Goal: Information Seeking & Learning: Learn about a topic

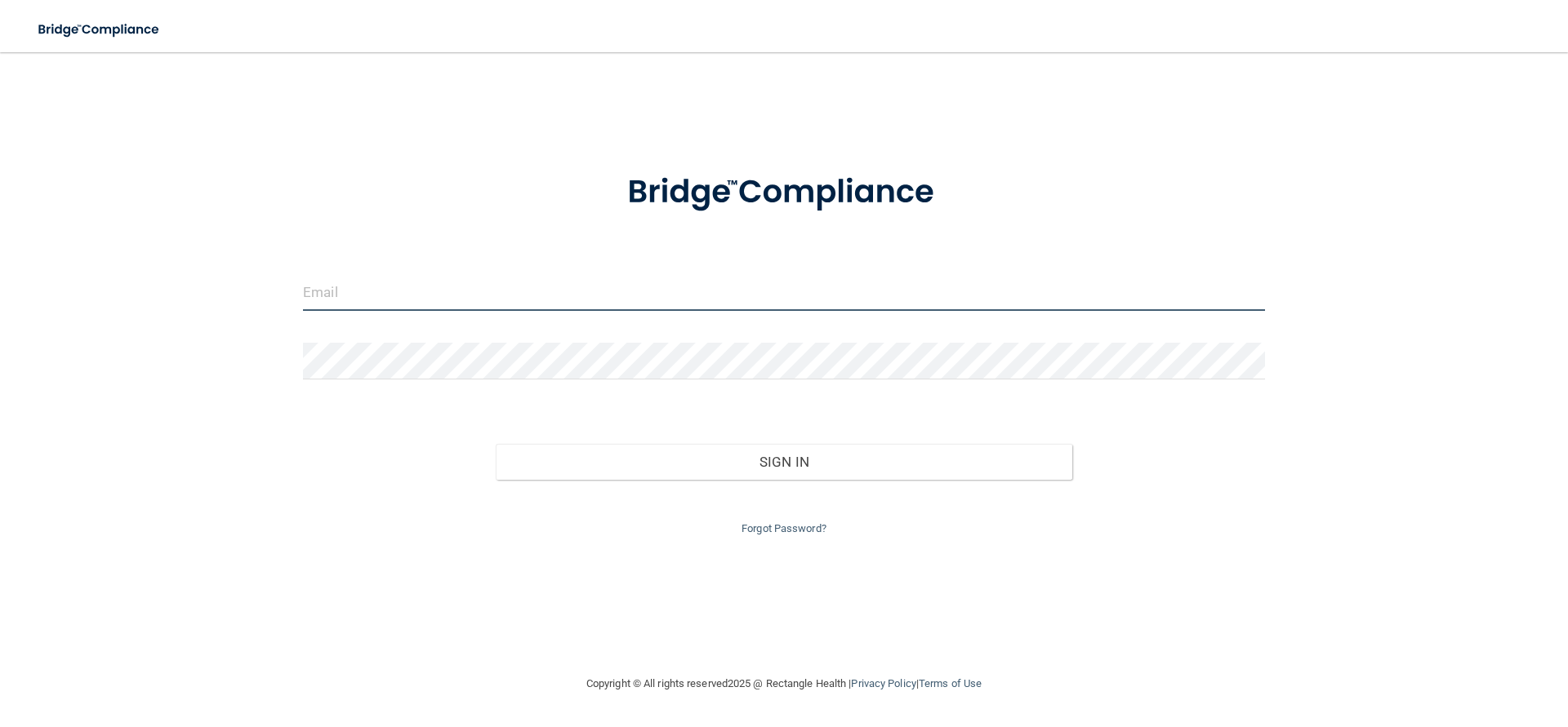
type input "[EMAIL_ADDRESS][DOMAIN_NAME]"
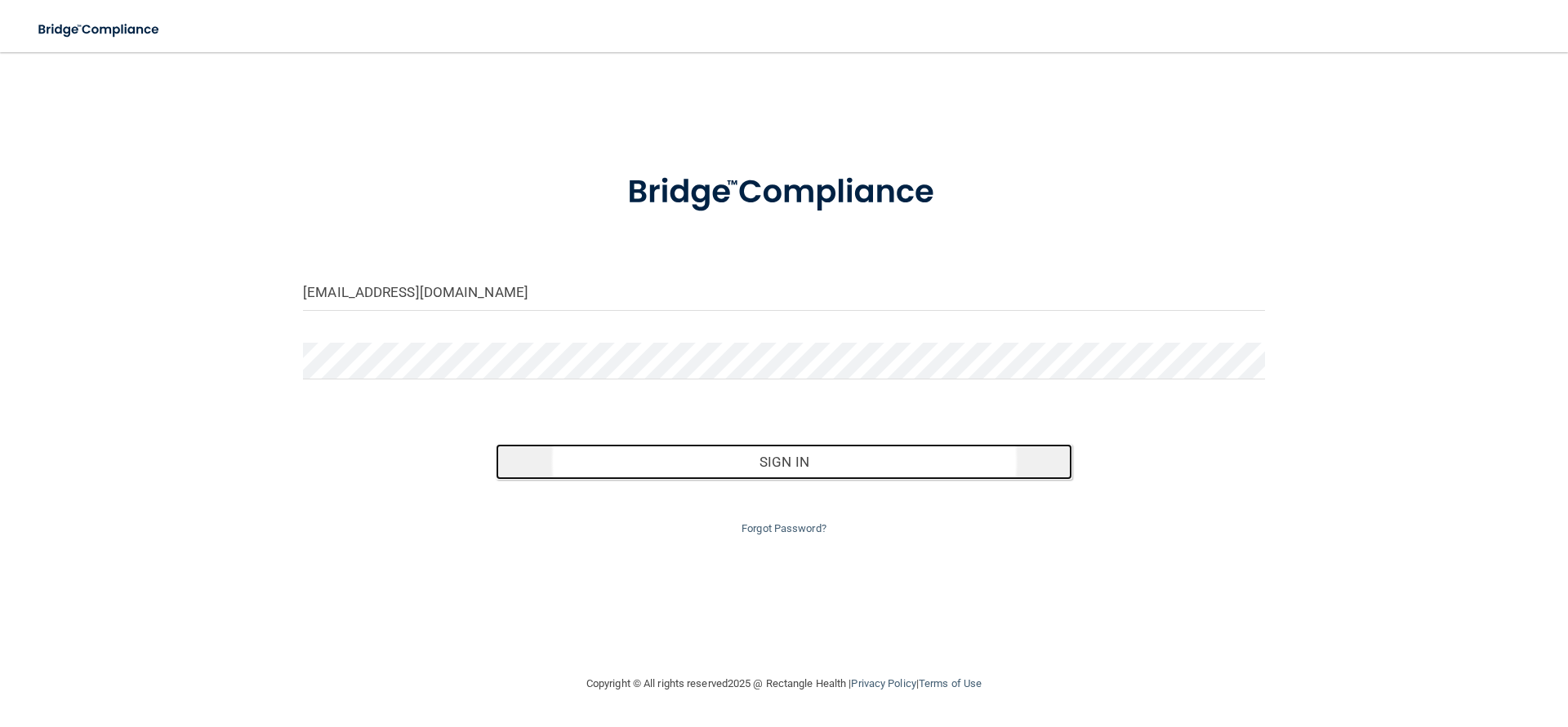
click at [666, 458] on button "Sign In" at bounding box center [784, 461] width 577 height 36
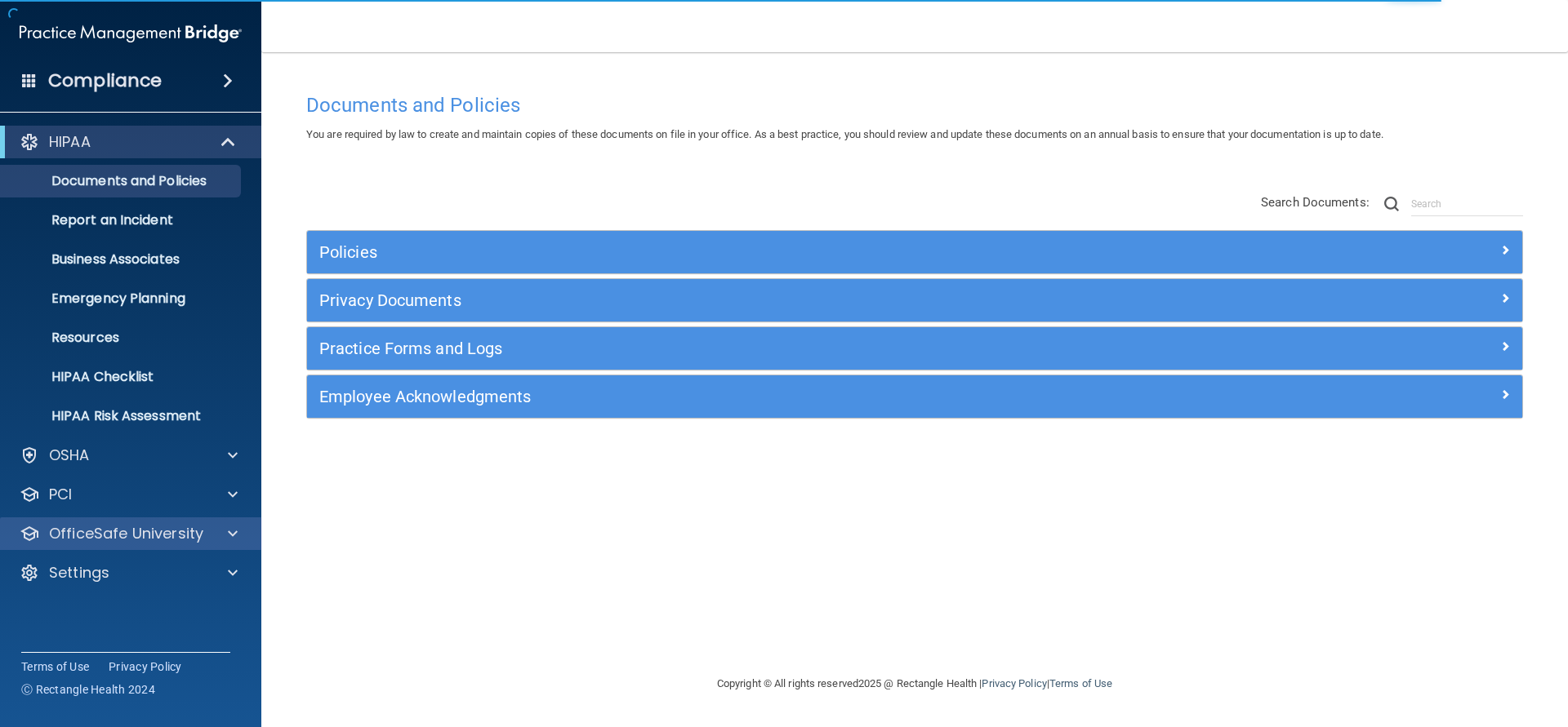
click at [135, 534] on p "OfficeSafe University" at bounding box center [126, 533] width 154 height 19
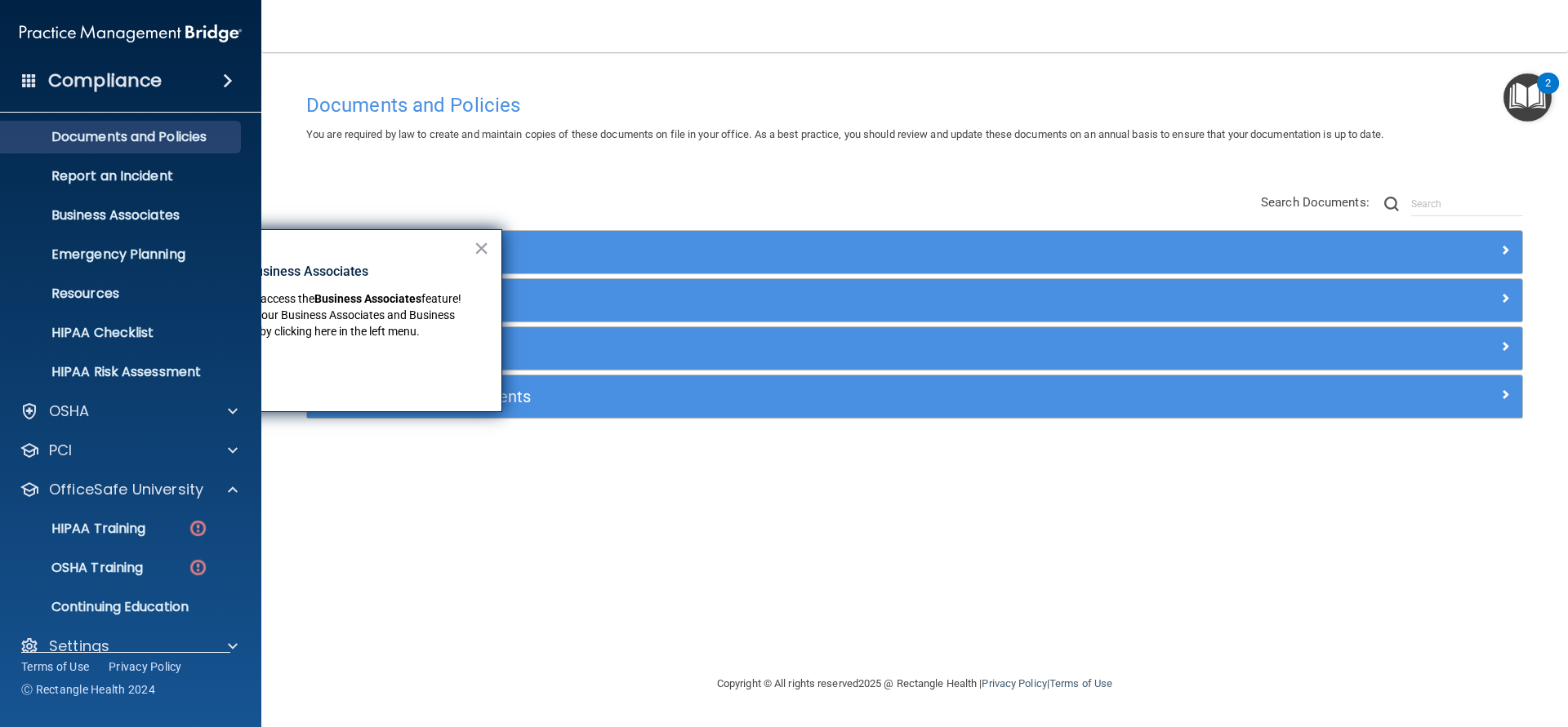
scroll to position [67, 0]
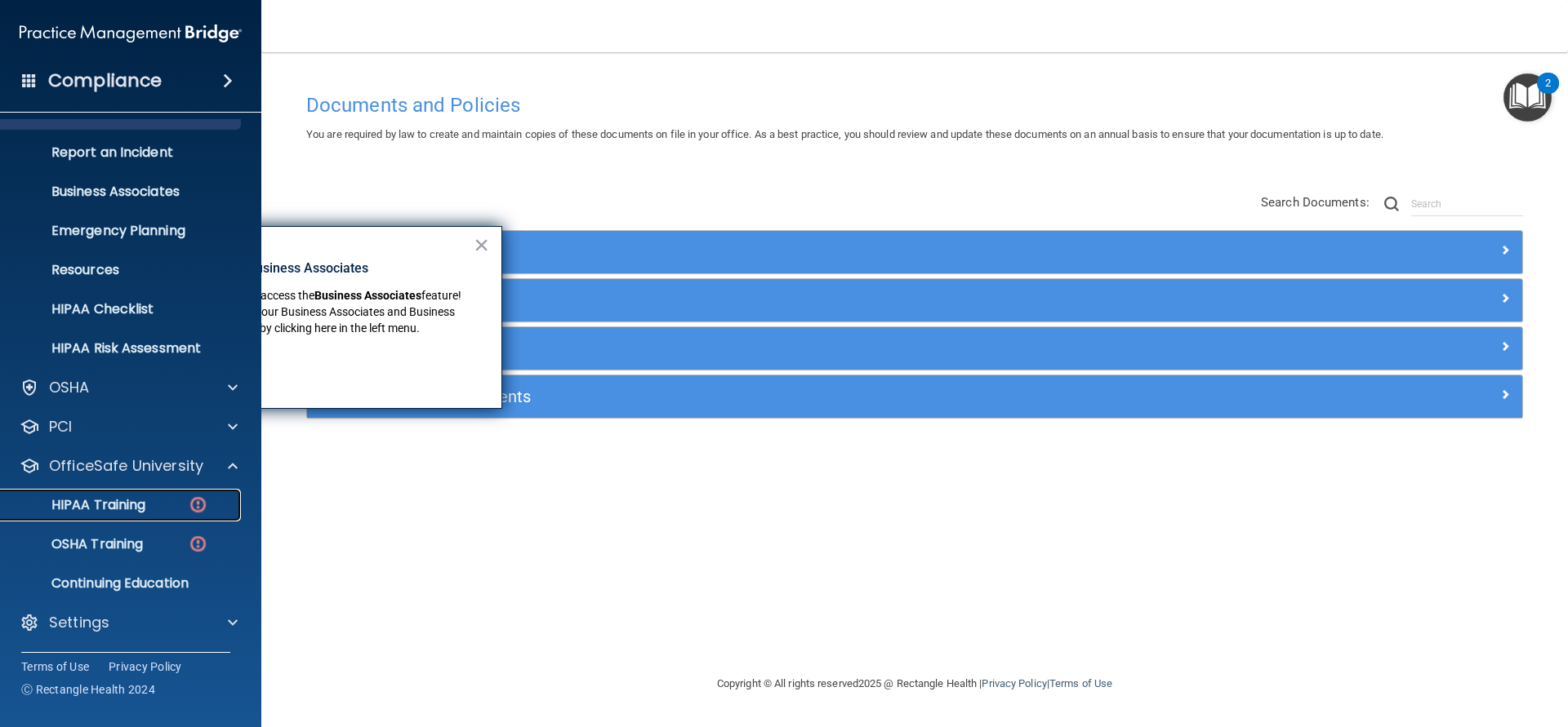
click at [170, 509] on div "HIPAA Training" at bounding box center [122, 504] width 223 height 16
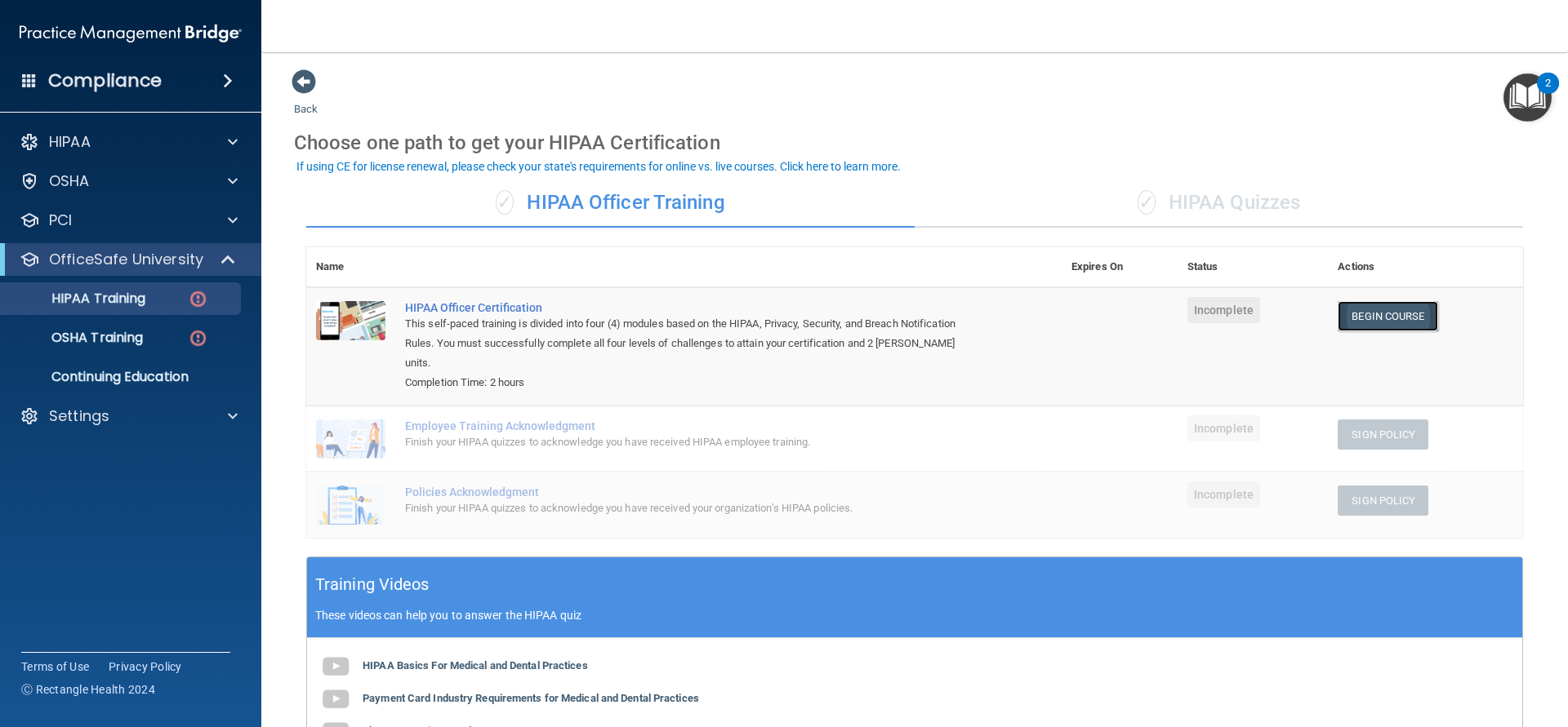
click at [1345, 314] on link "Begin Course" at bounding box center [1387, 316] width 100 height 30
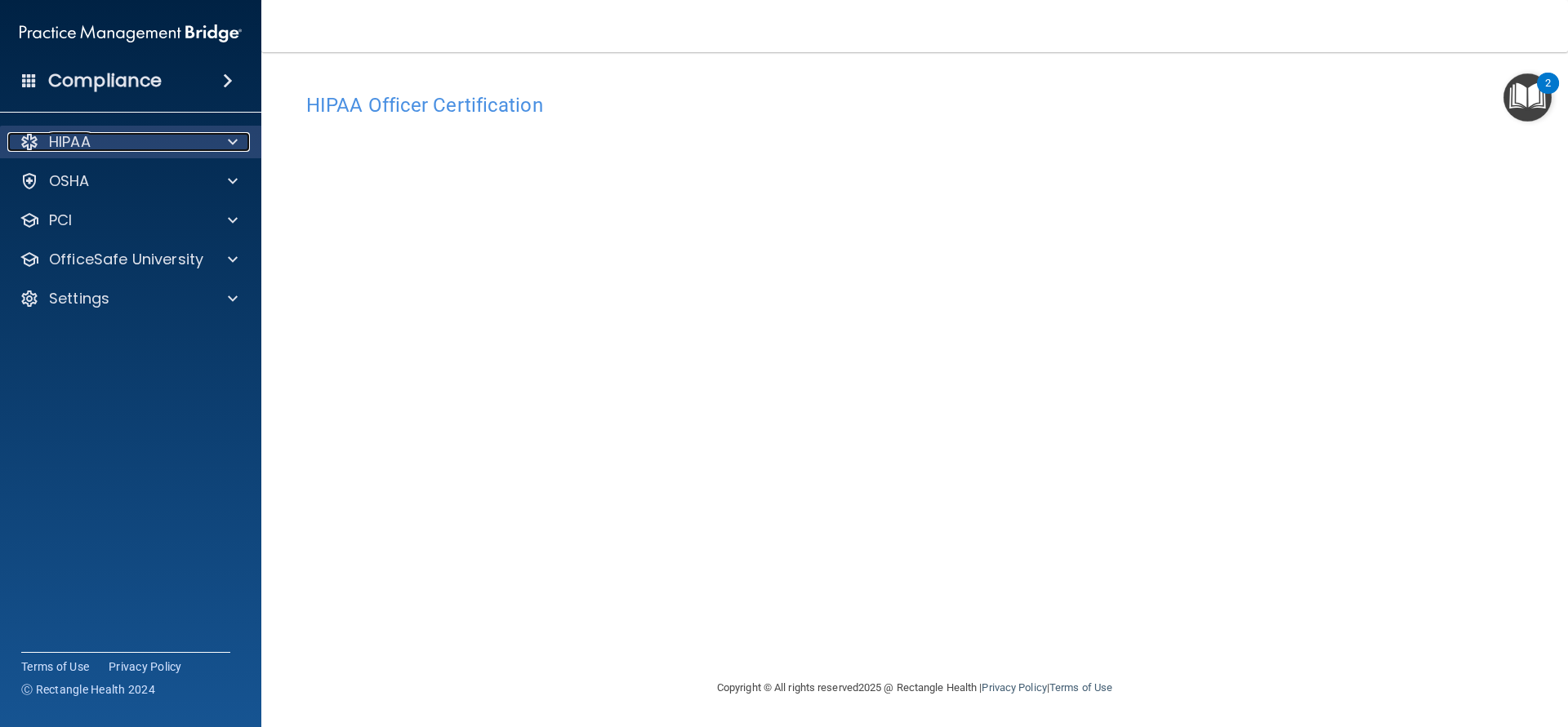
click at [225, 138] on div at bounding box center [230, 142] width 41 height 19
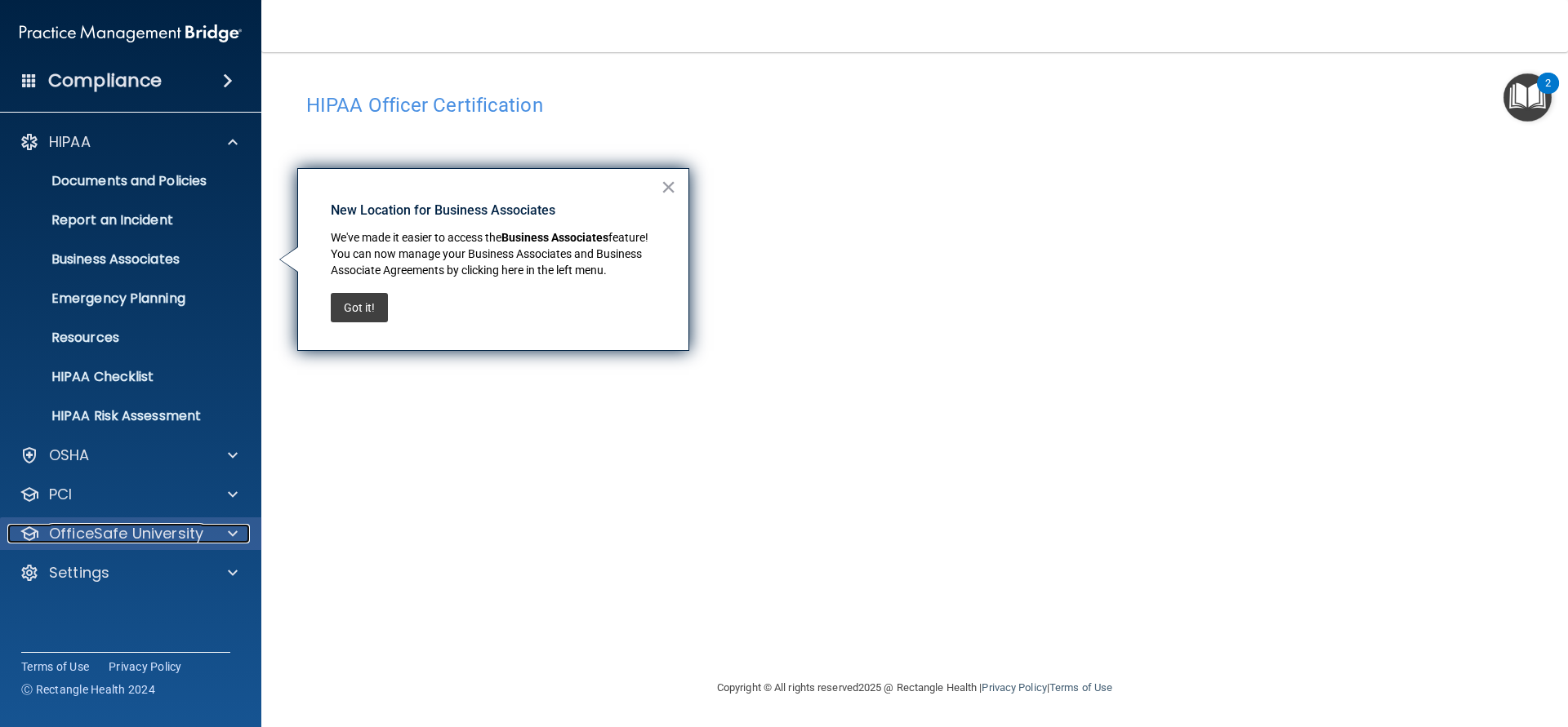
click at [186, 529] on p "OfficeSafe University" at bounding box center [126, 533] width 154 height 19
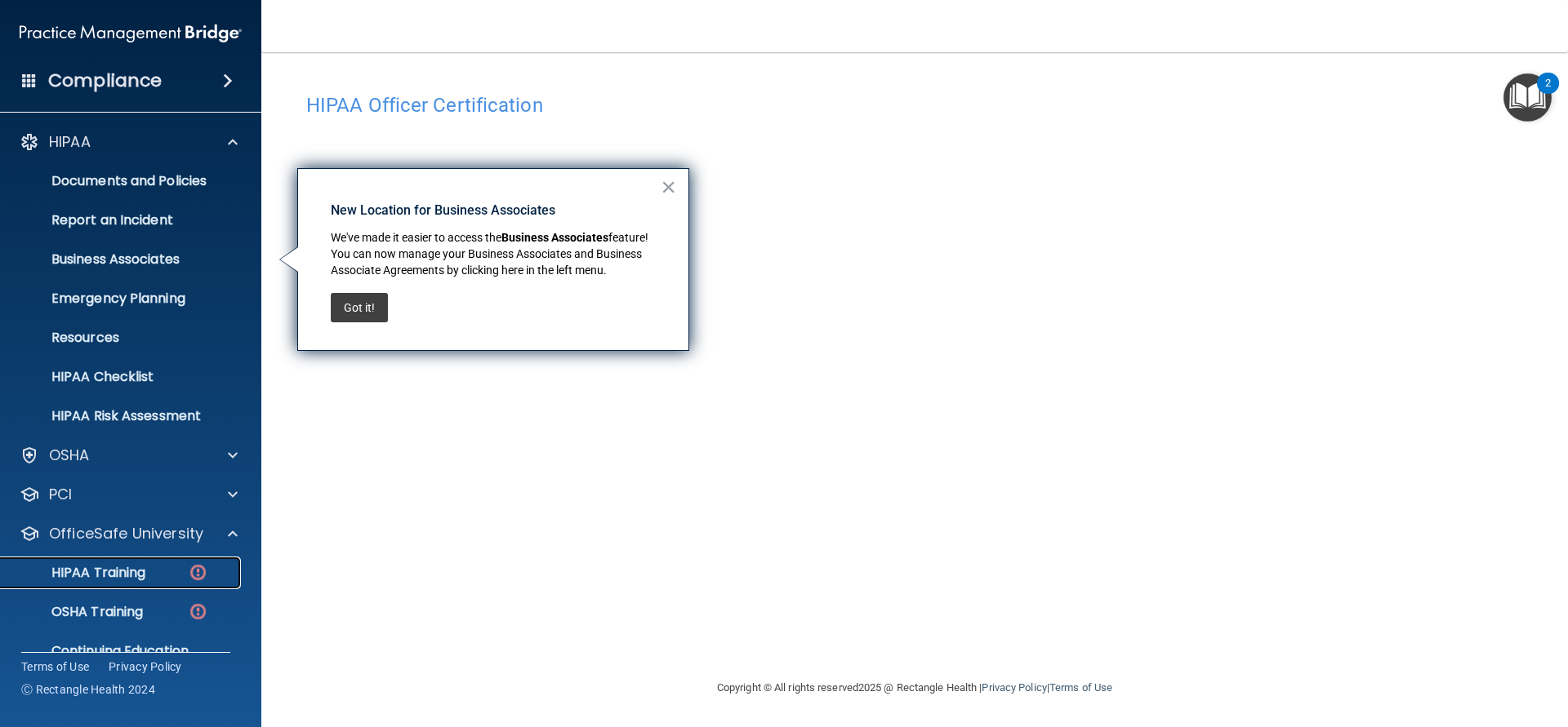
click at [179, 570] on div "HIPAA Training" at bounding box center [122, 573] width 223 height 16
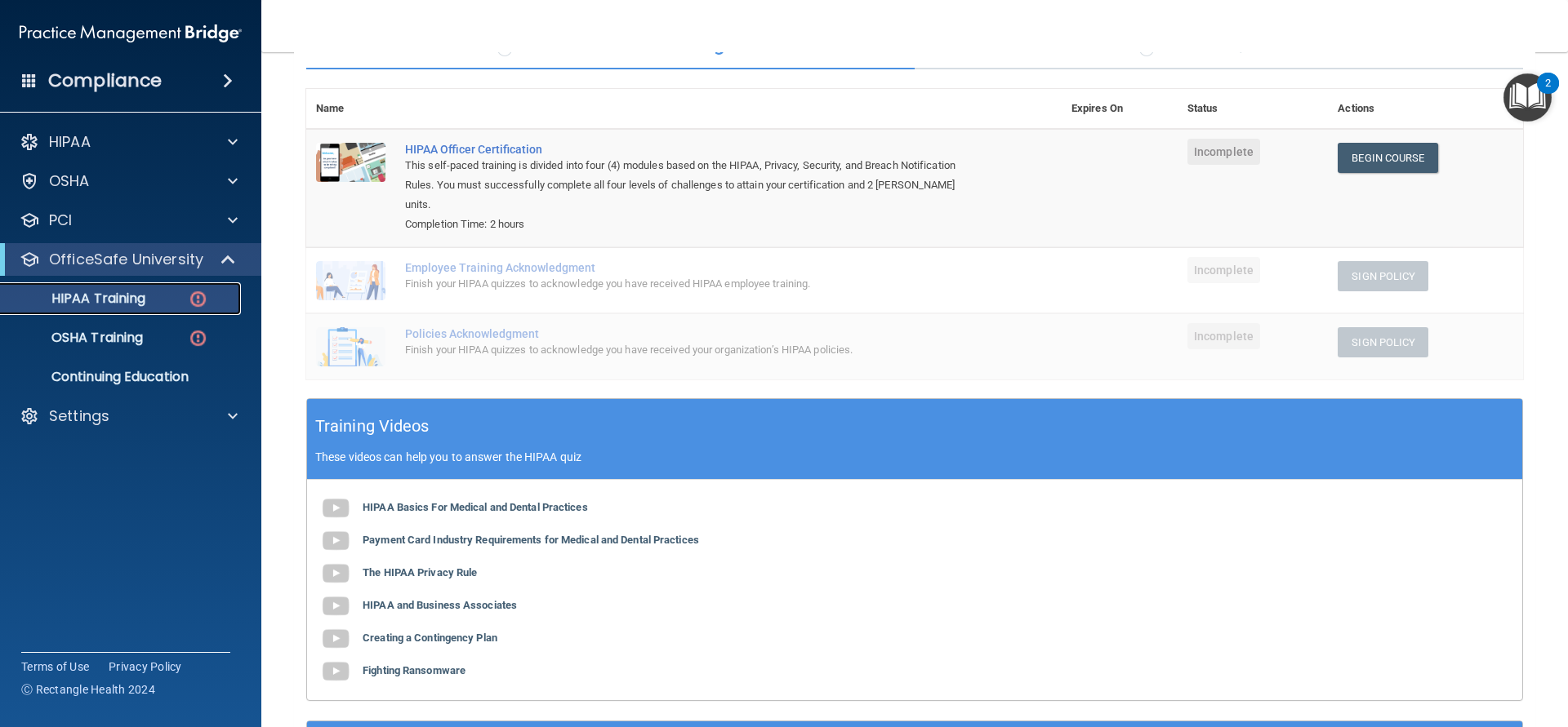
scroll to position [154, 0]
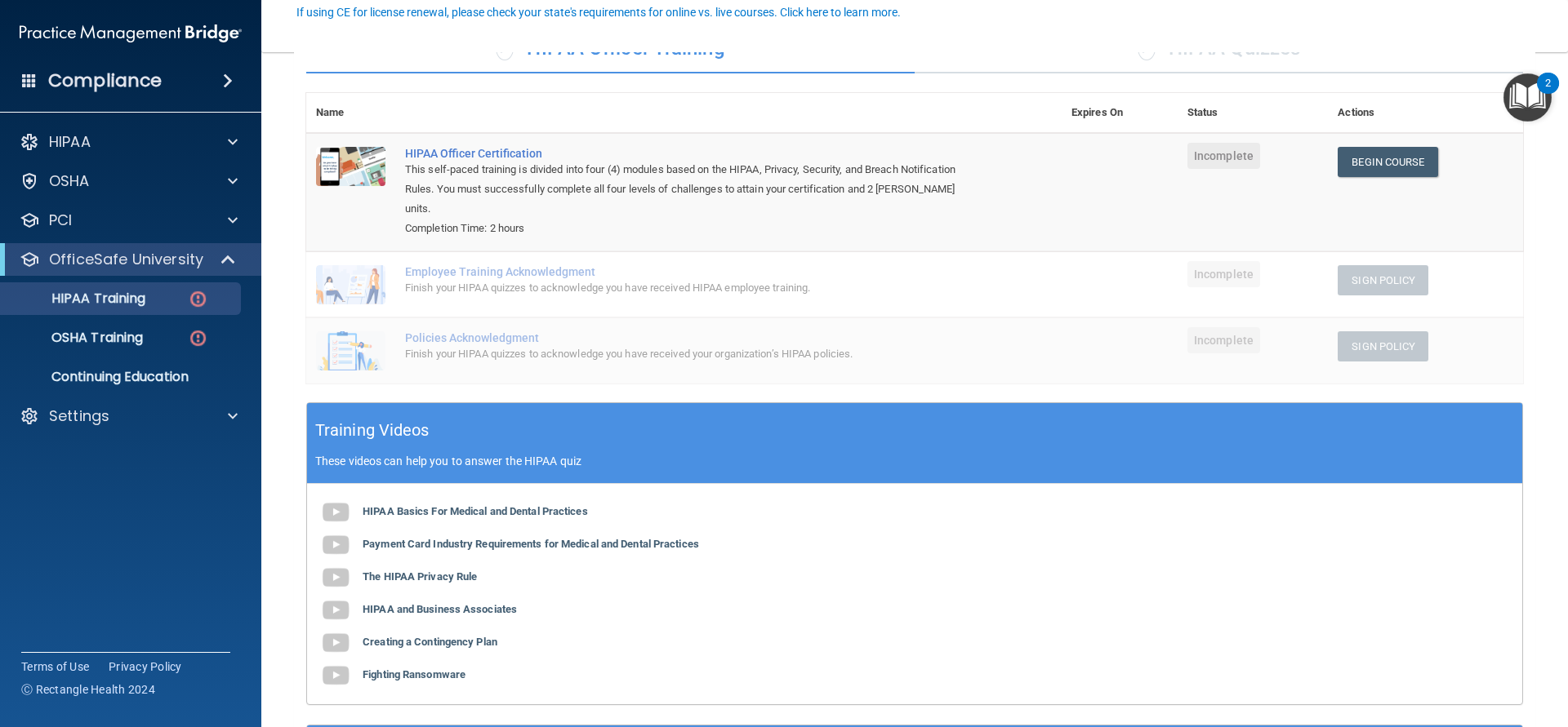
click at [808, 265] on div "Employee Training Acknowledgment" at bounding box center [692, 271] width 575 height 13
click at [1354, 162] on link "Begin Course" at bounding box center [1387, 162] width 100 height 30
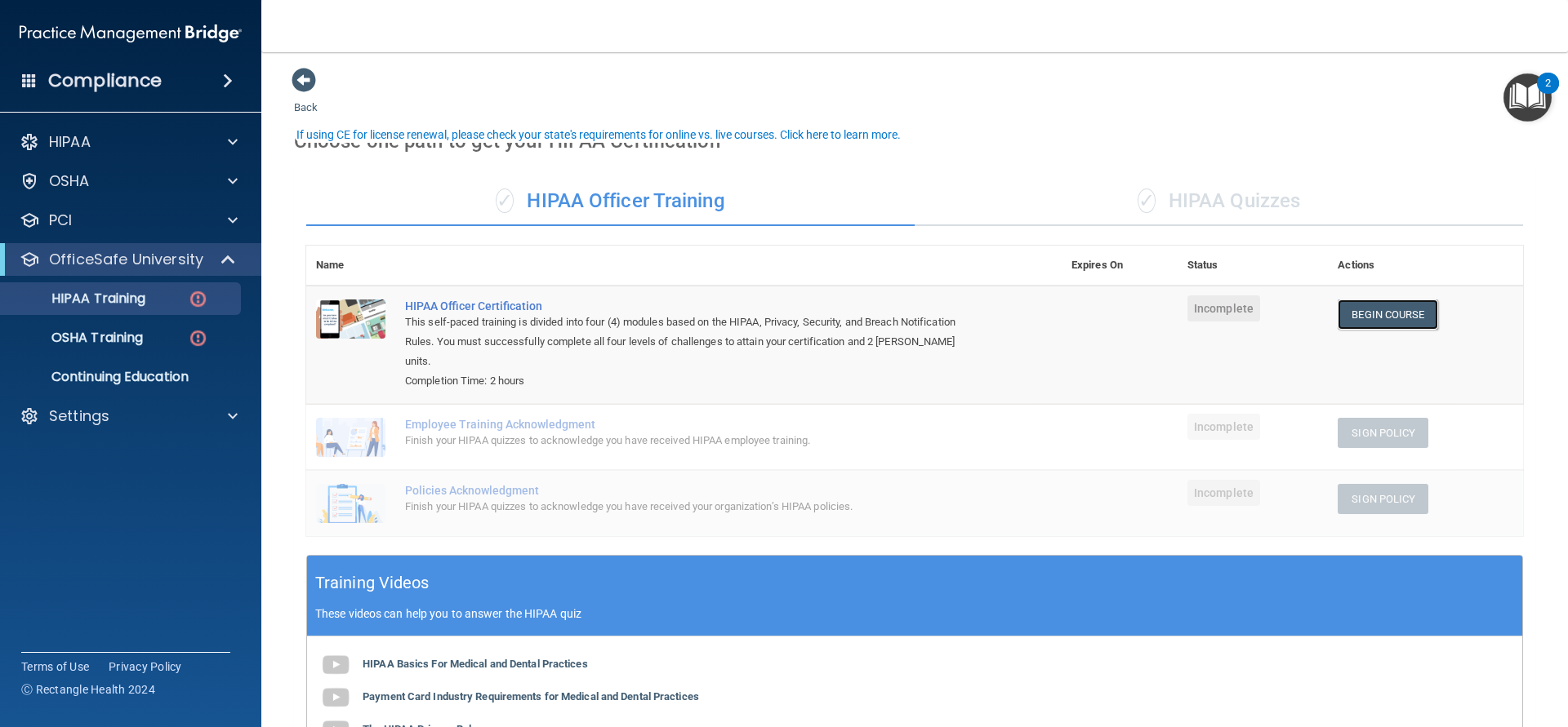
scroll to position [0, 0]
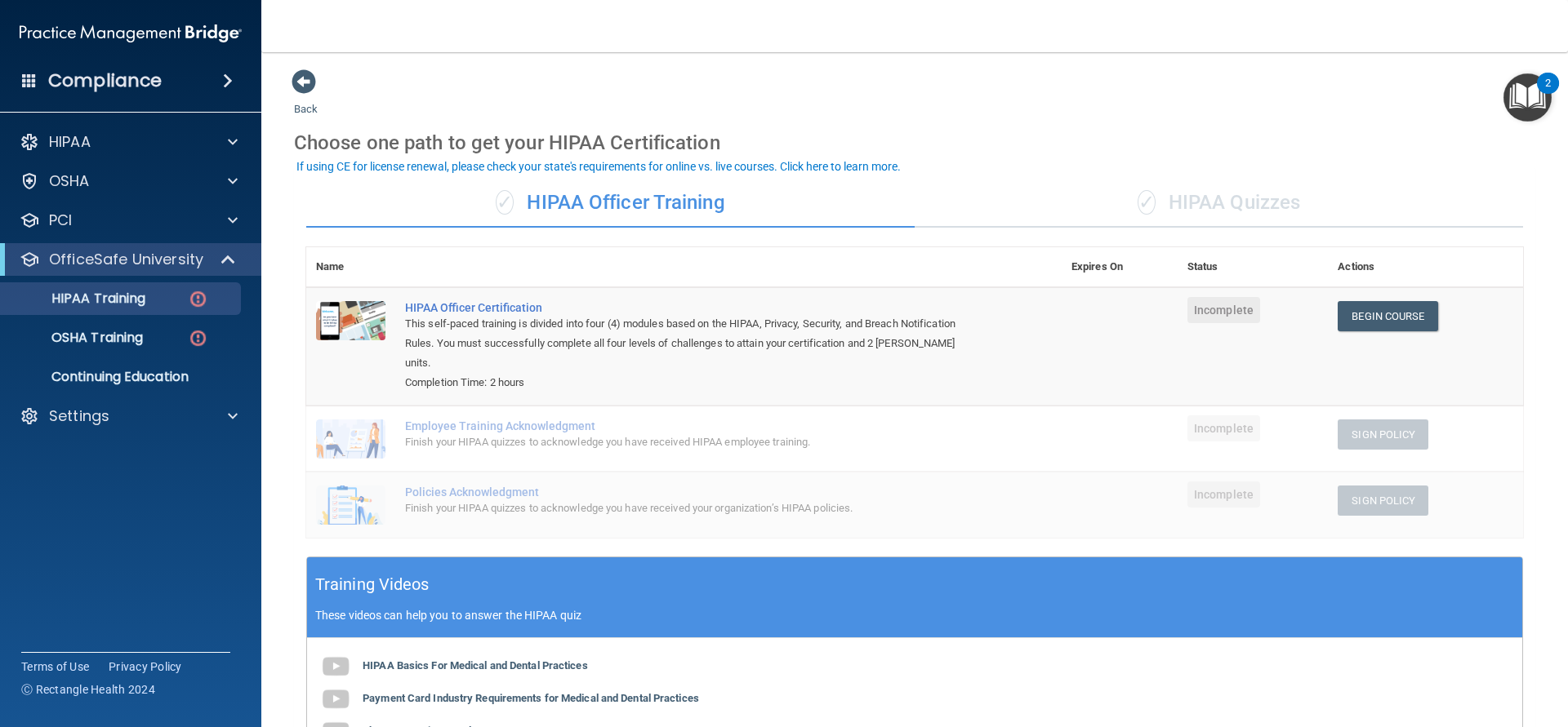
click at [1202, 195] on div "✓ HIPAA Quizzes" at bounding box center [1219, 203] width 608 height 49
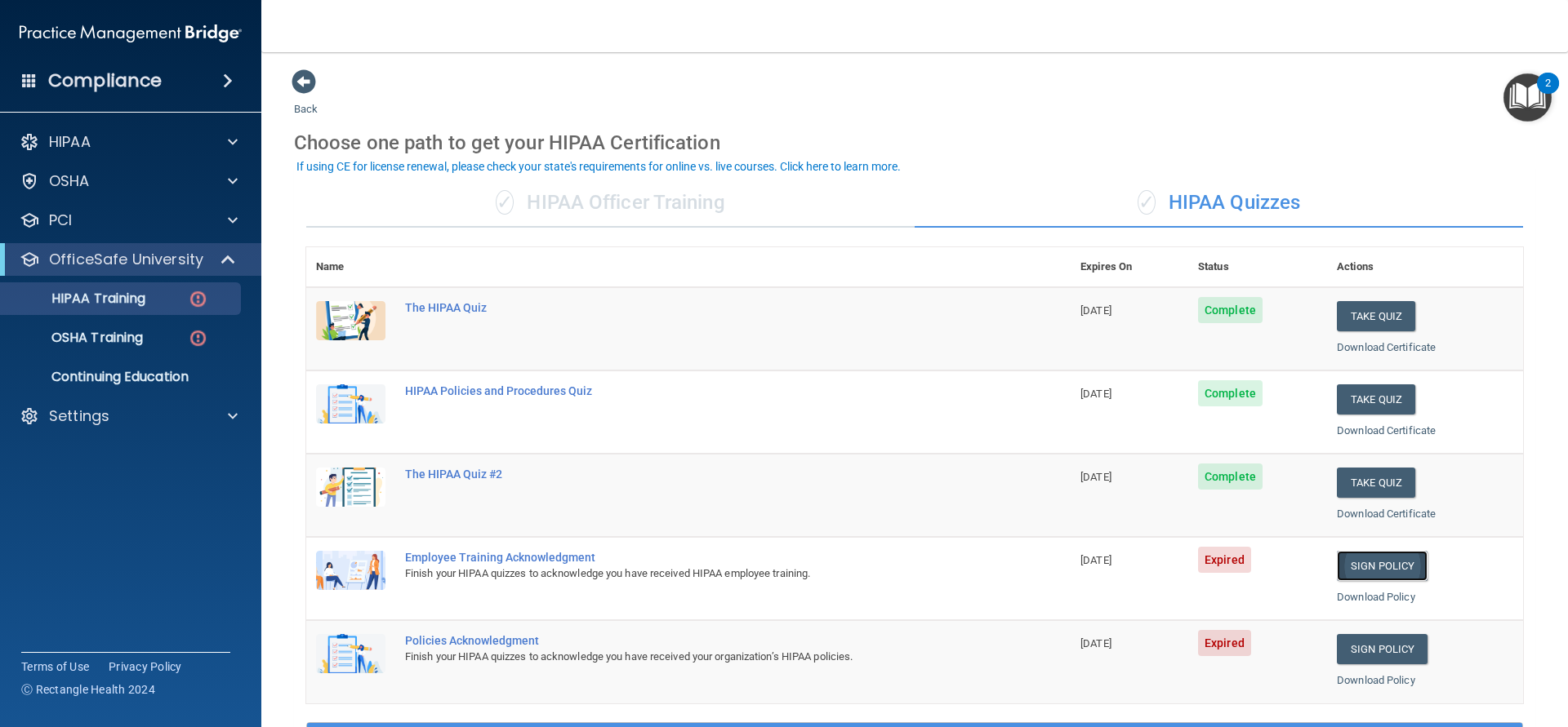
click at [1403, 564] on link "Sign Policy" at bounding box center [1381, 566] width 90 height 30
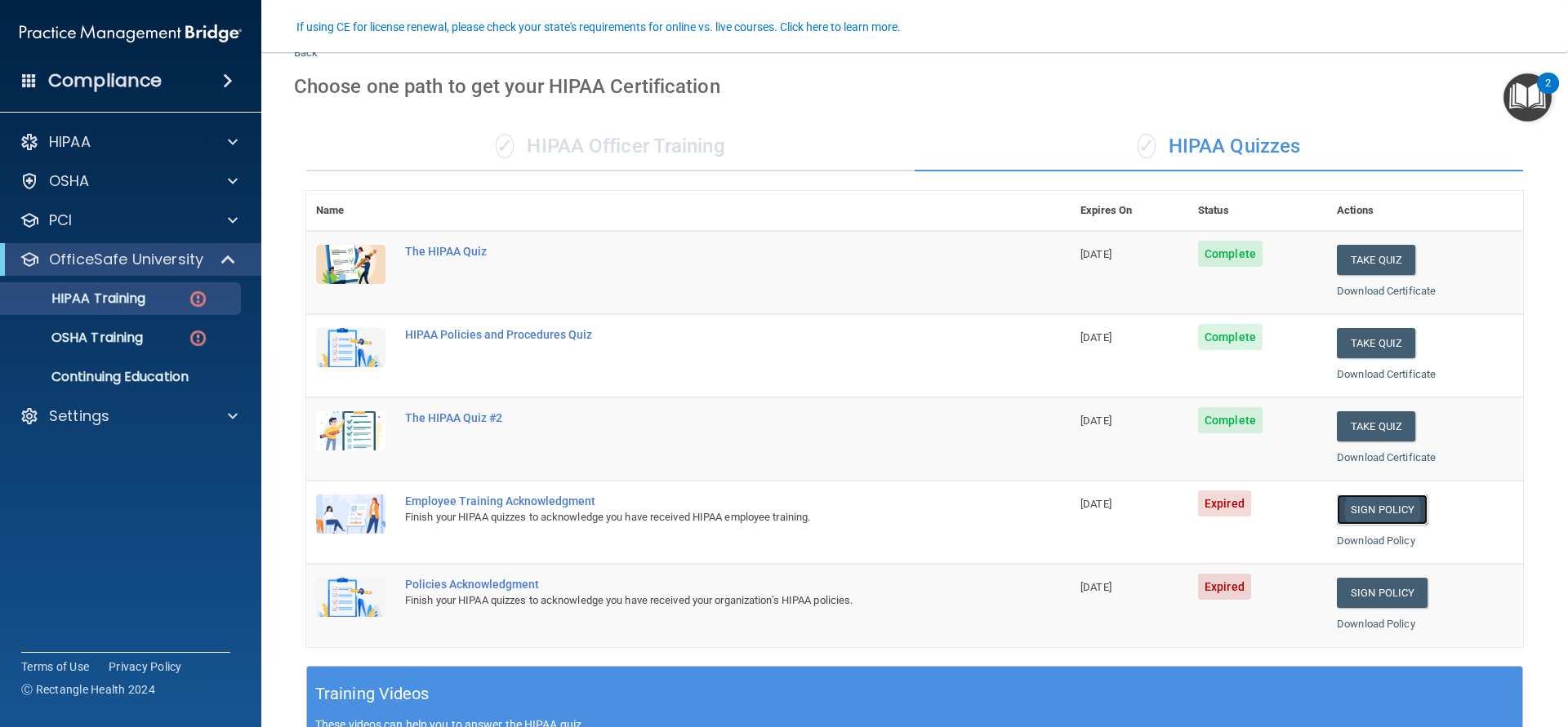
scroll to position [164, 0]
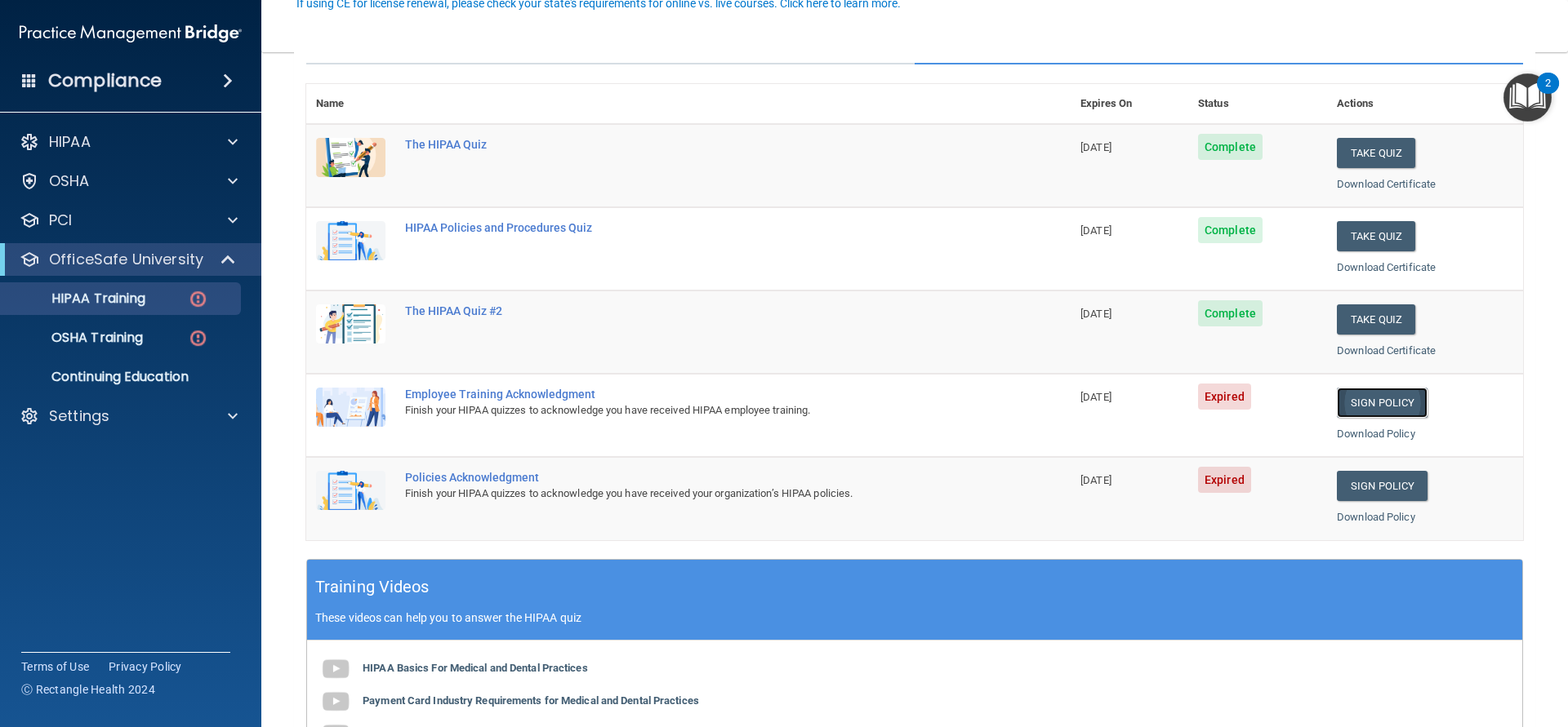
click at [1375, 403] on link "Sign Policy" at bounding box center [1381, 403] width 90 height 30
click at [1353, 492] on link "Sign Policy" at bounding box center [1381, 486] width 90 height 30
click at [170, 332] on div "OSHA Training" at bounding box center [122, 337] width 223 height 16
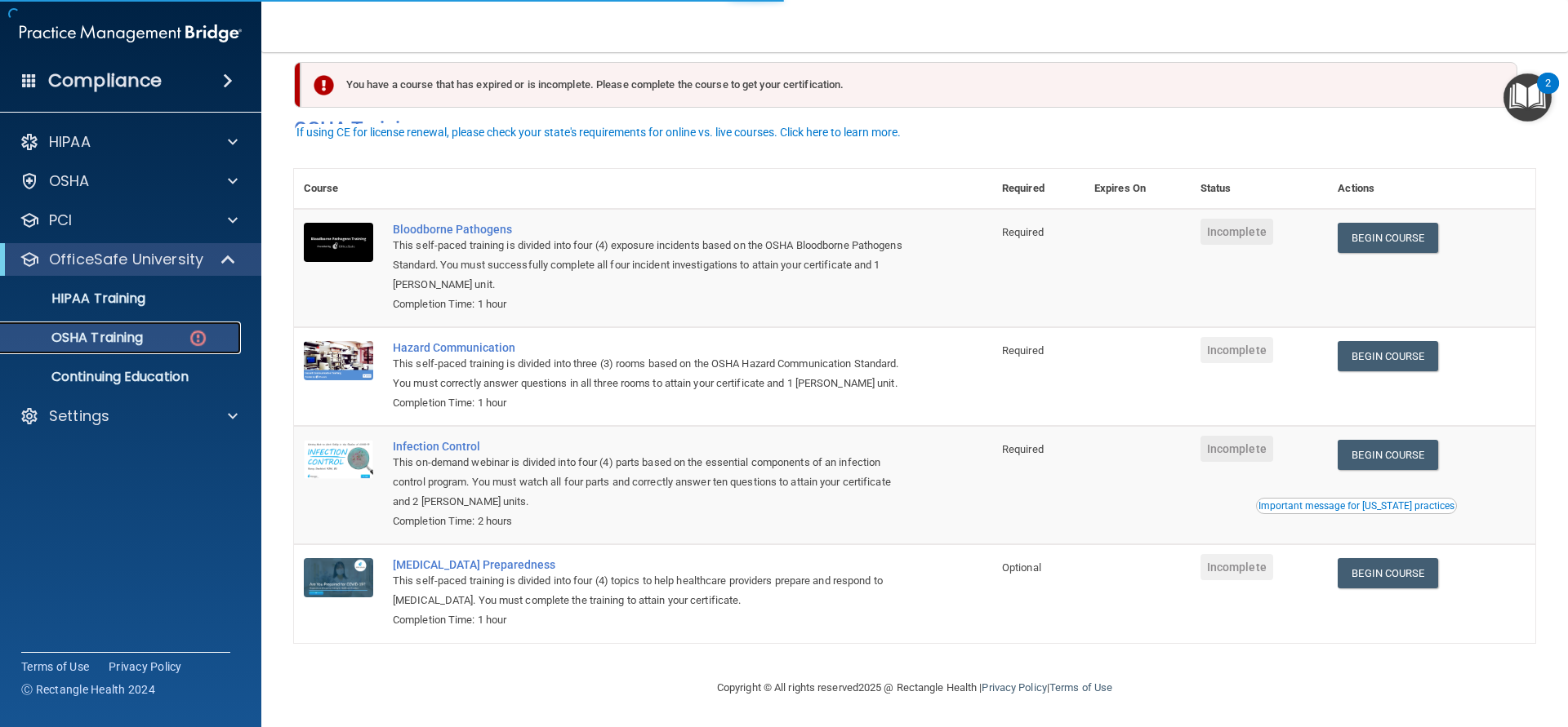
scroll to position [43, 0]
click at [1374, 223] on link "Begin Course" at bounding box center [1387, 238] width 100 height 30
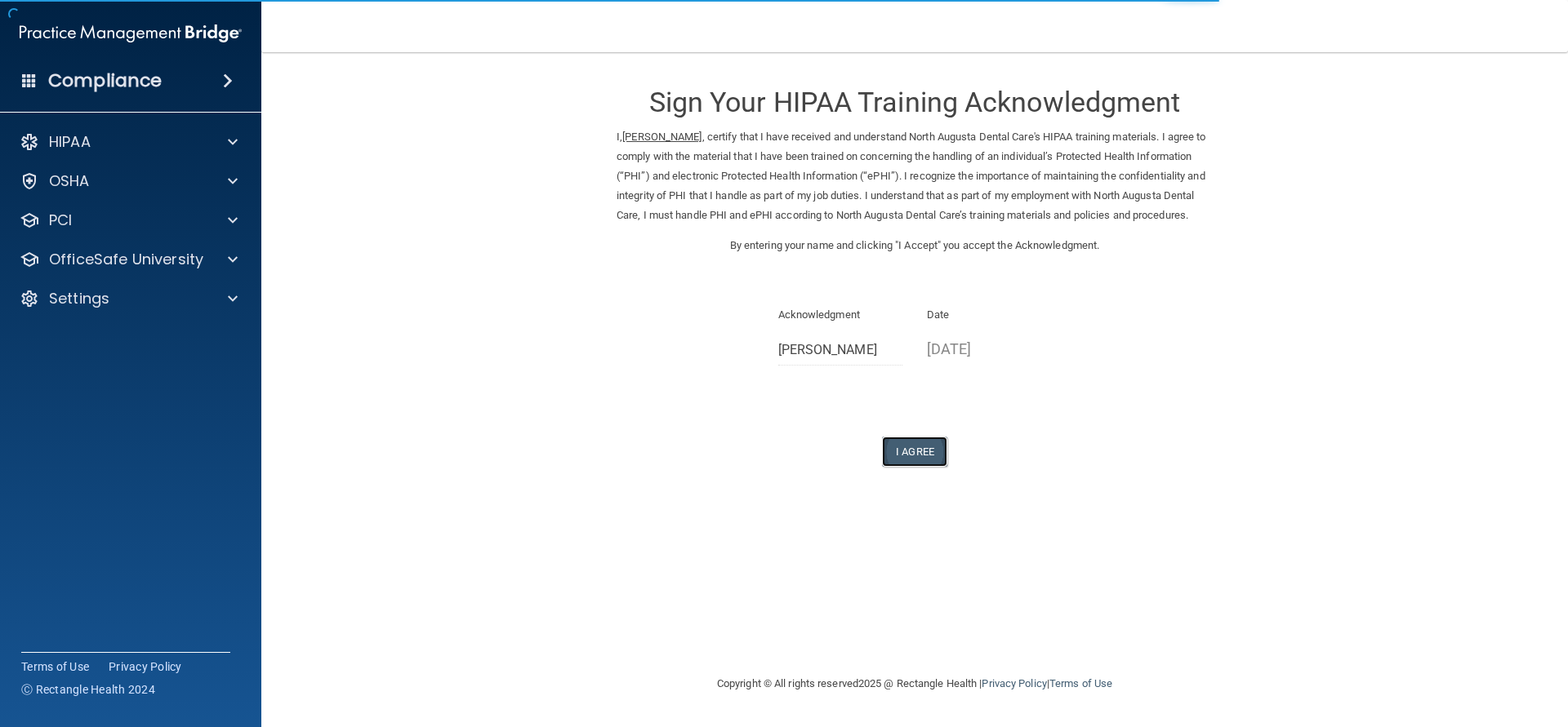
click at [934, 466] on button "I Agree" at bounding box center [914, 452] width 65 height 30
click at [927, 466] on button "I Agree" at bounding box center [914, 452] width 65 height 30
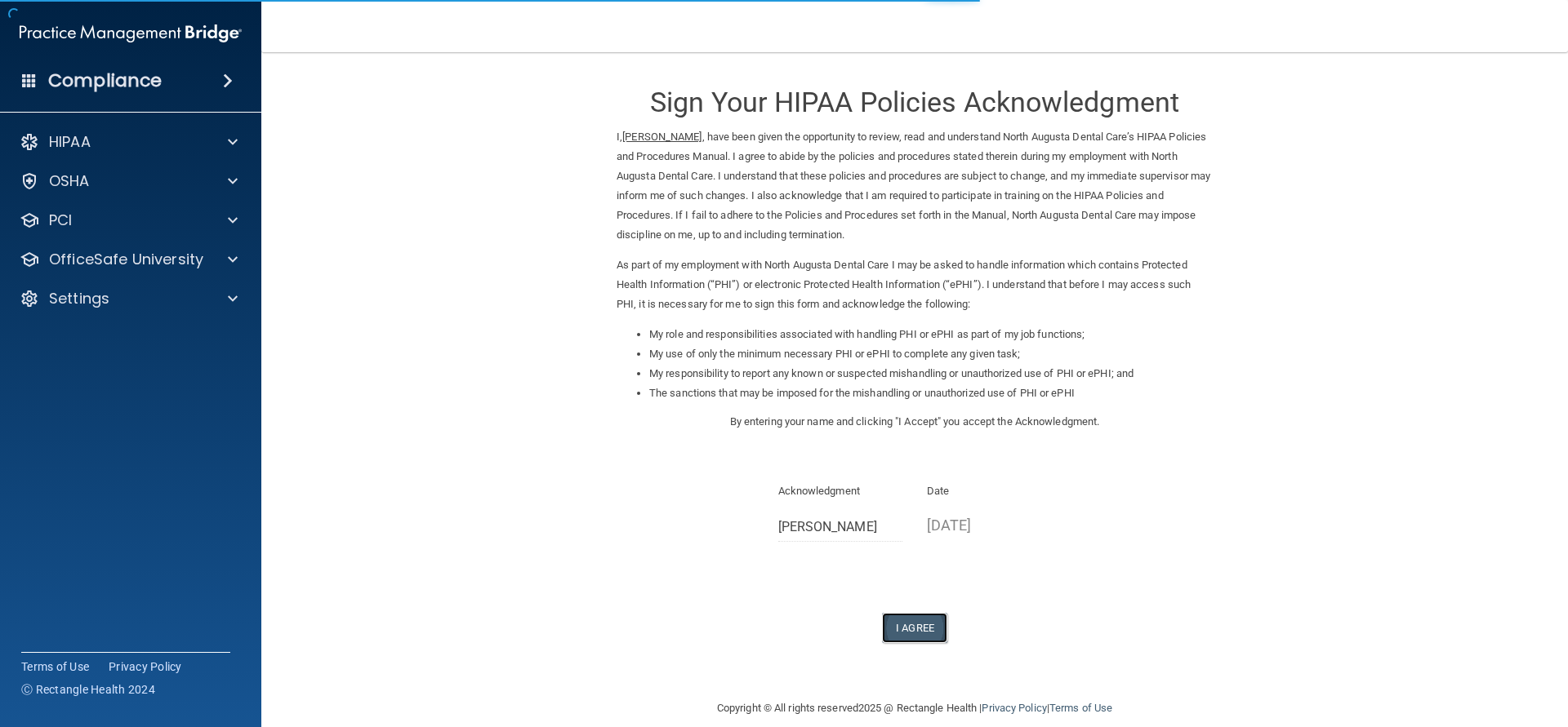
click at [906, 629] on button "I Agree" at bounding box center [914, 628] width 65 height 30
